Goal: Information Seeking & Learning: Check status

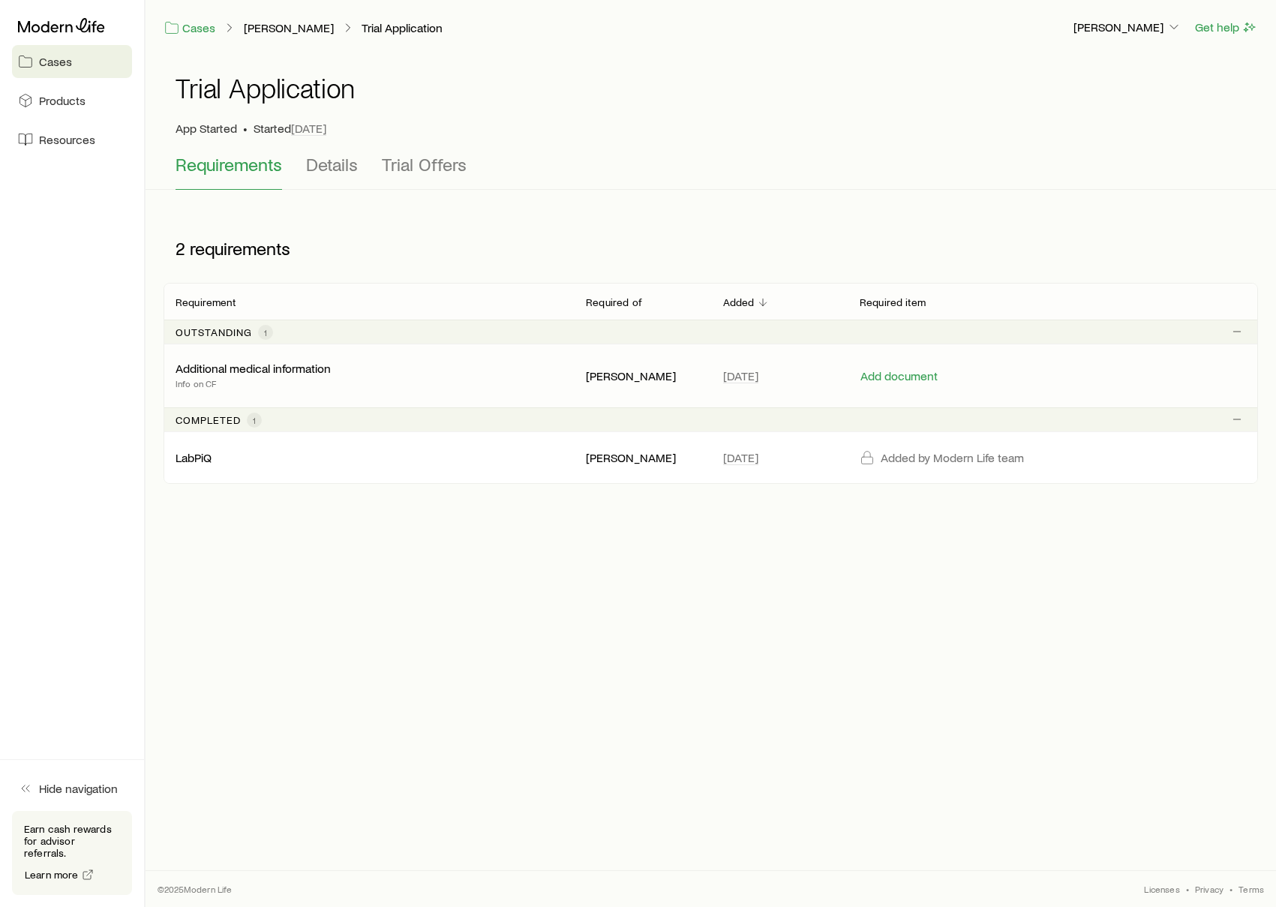
click at [278, 367] on p "Additional medical information" at bounding box center [253, 368] width 155 height 15
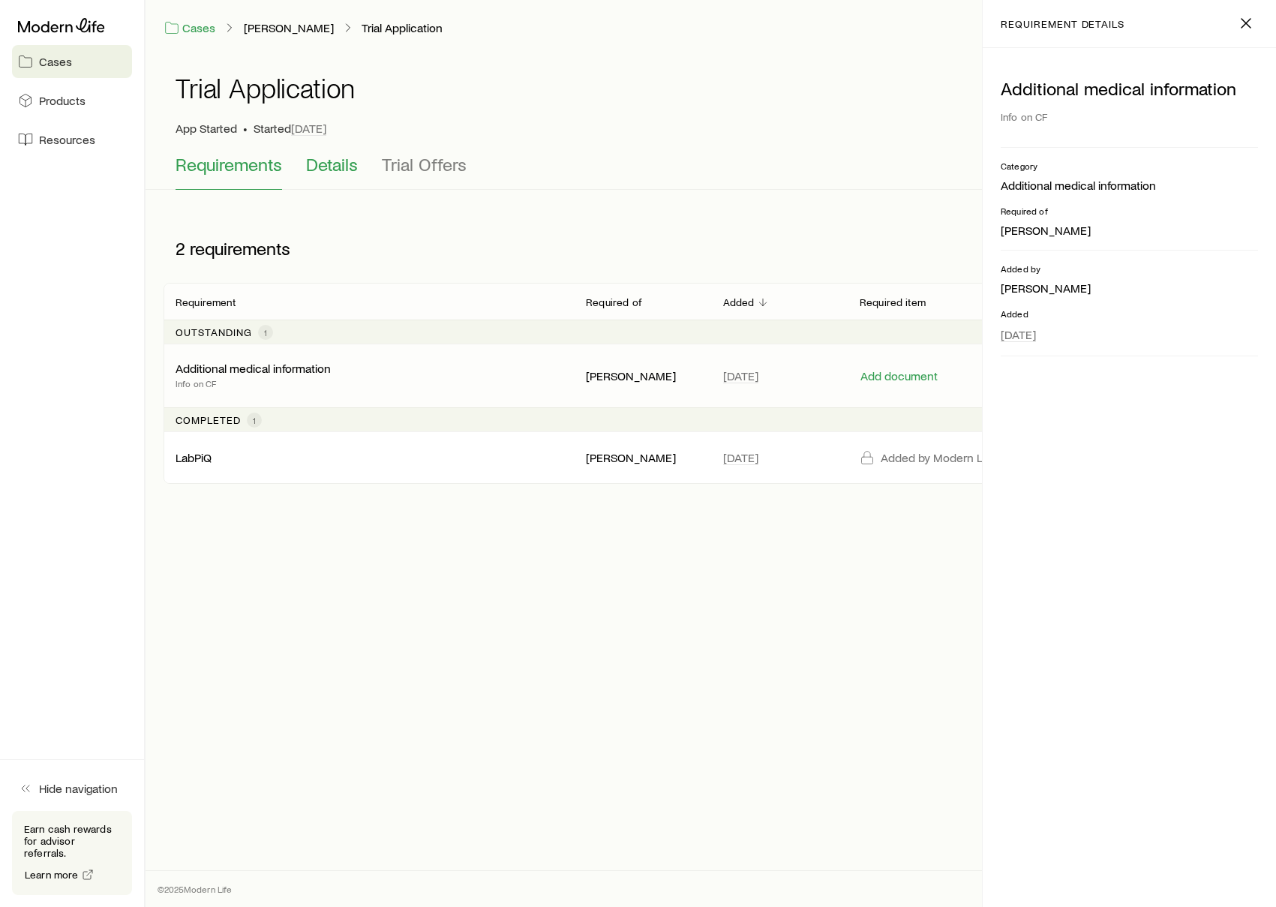
click at [342, 165] on span "Details" at bounding box center [332, 164] width 52 height 21
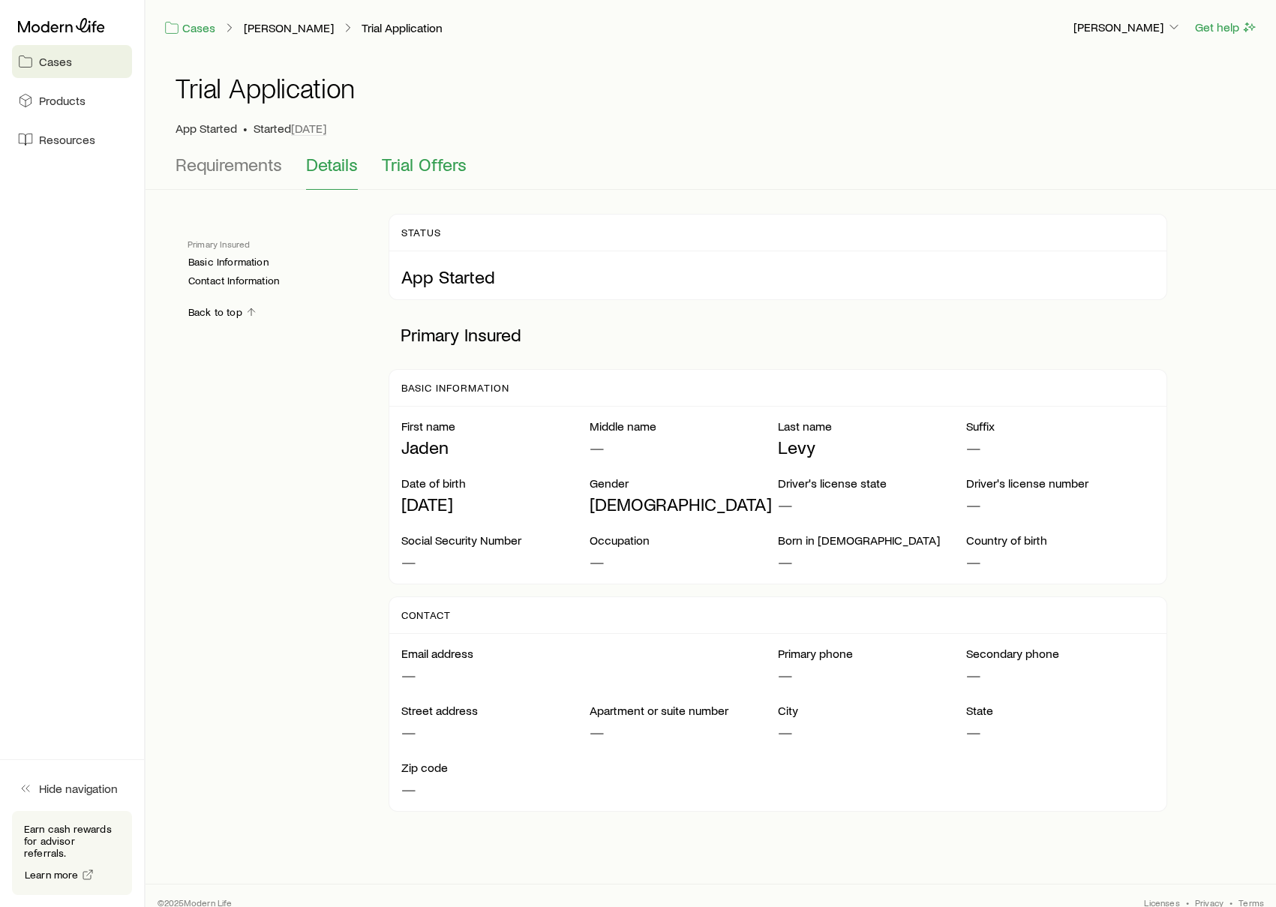
click at [422, 166] on span "Trial Offers" at bounding box center [424, 164] width 85 height 21
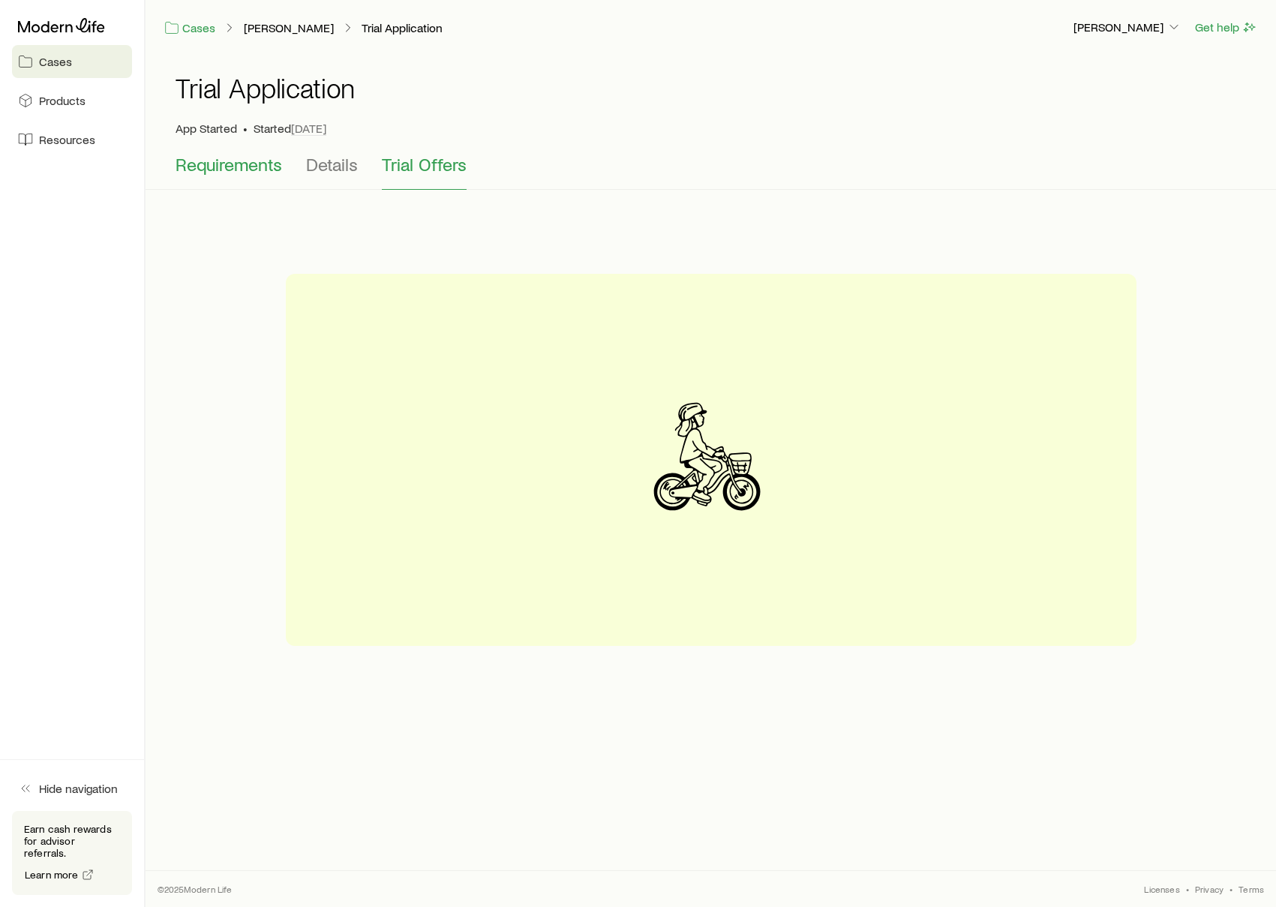
click at [258, 165] on span "Requirements" at bounding box center [229, 164] width 107 height 21
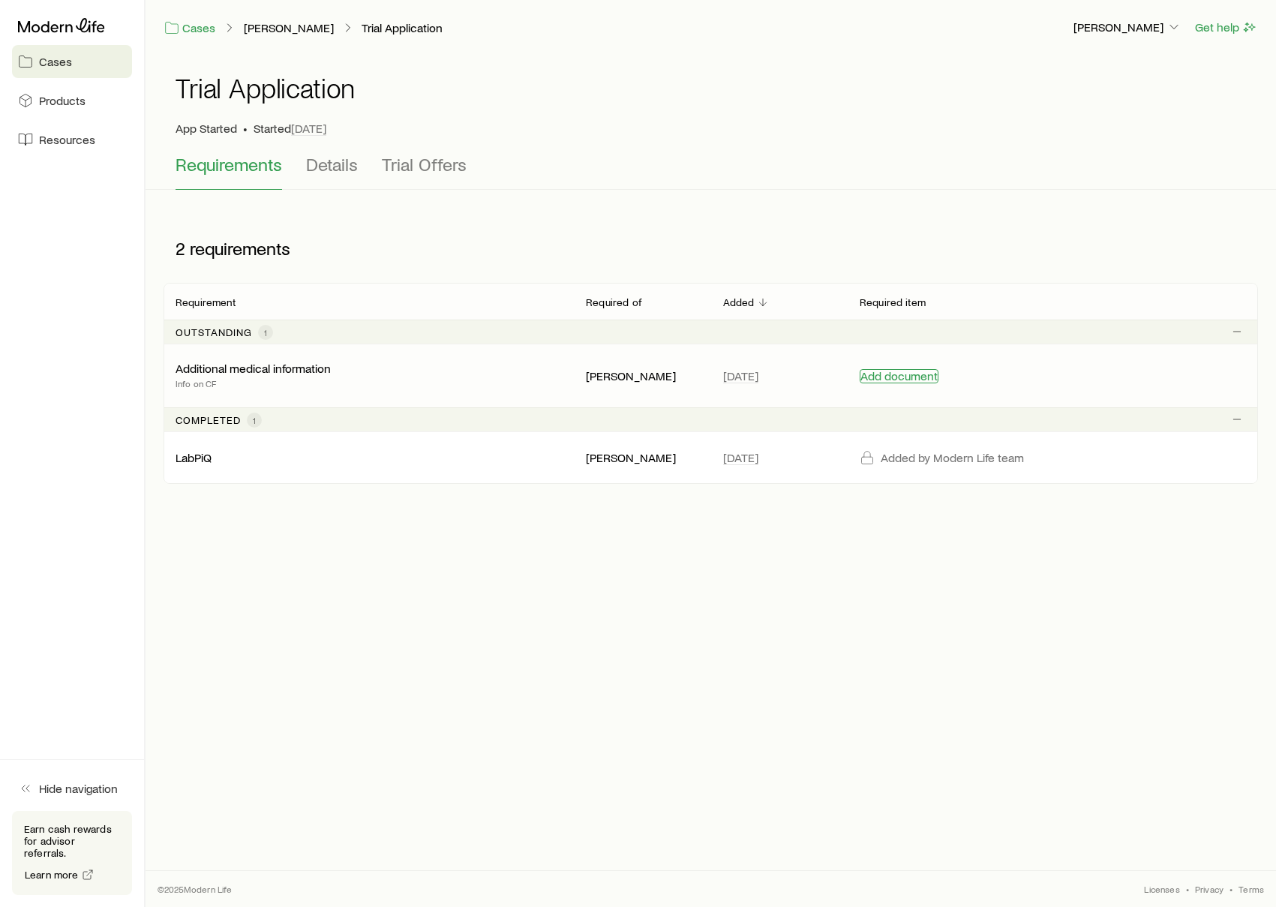
click at [908, 383] on button "Add document" at bounding box center [899, 376] width 79 height 14
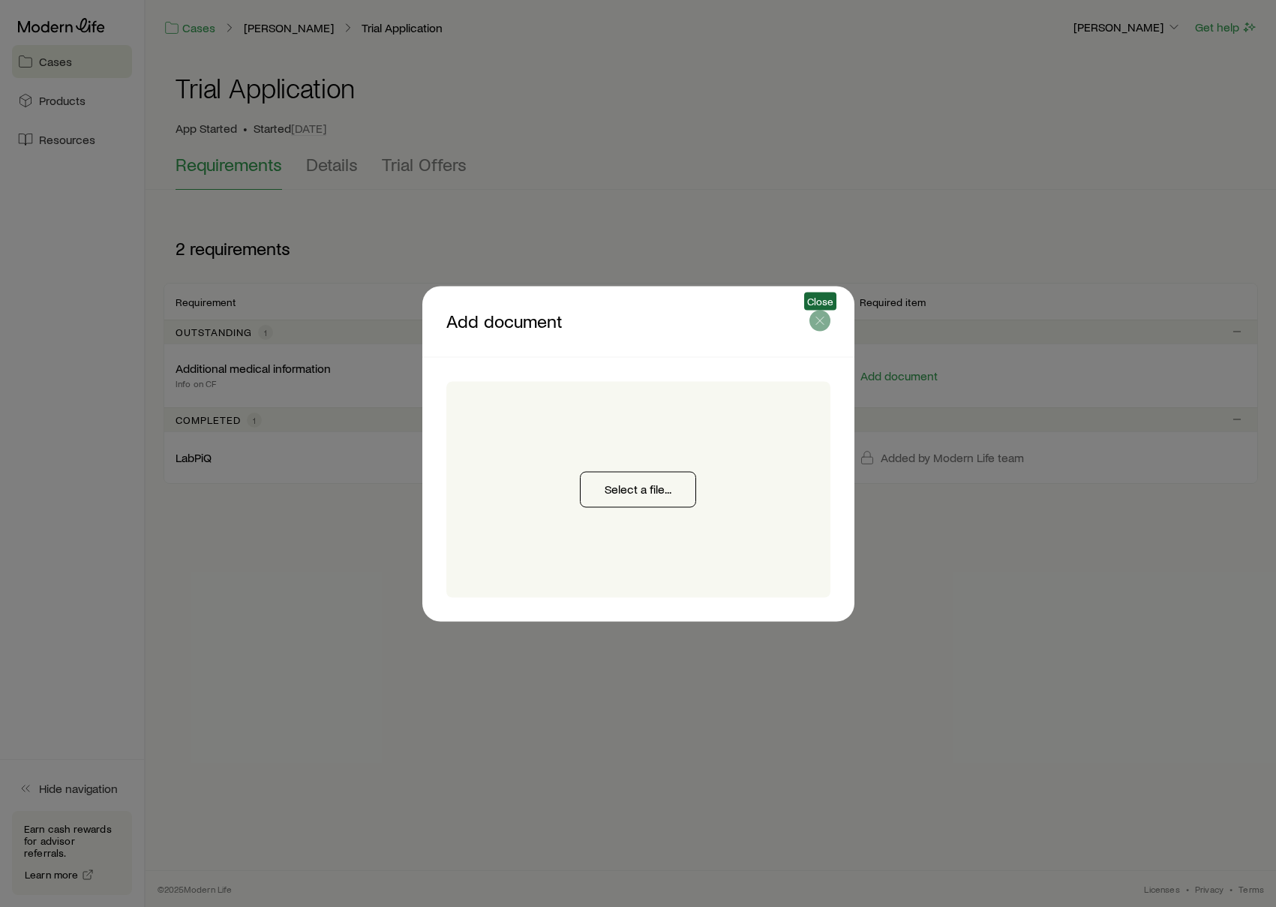
click at [819, 323] on icon "button" at bounding box center [819, 320] width 15 height 15
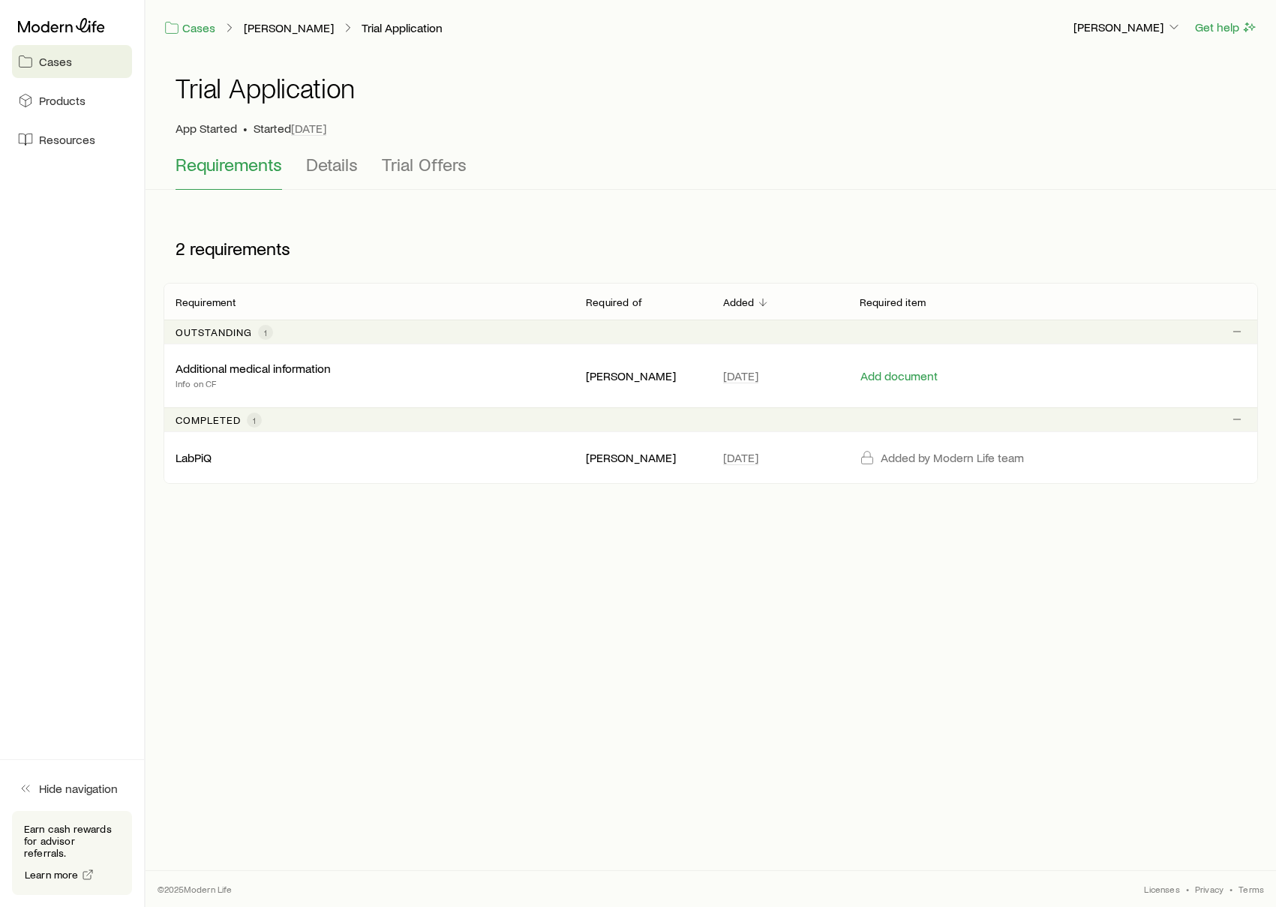
click at [53, 65] on span "Cases" at bounding box center [55, 61] width 33 height 15
